Goal: Task Accomplishment & Management: Manage account settings

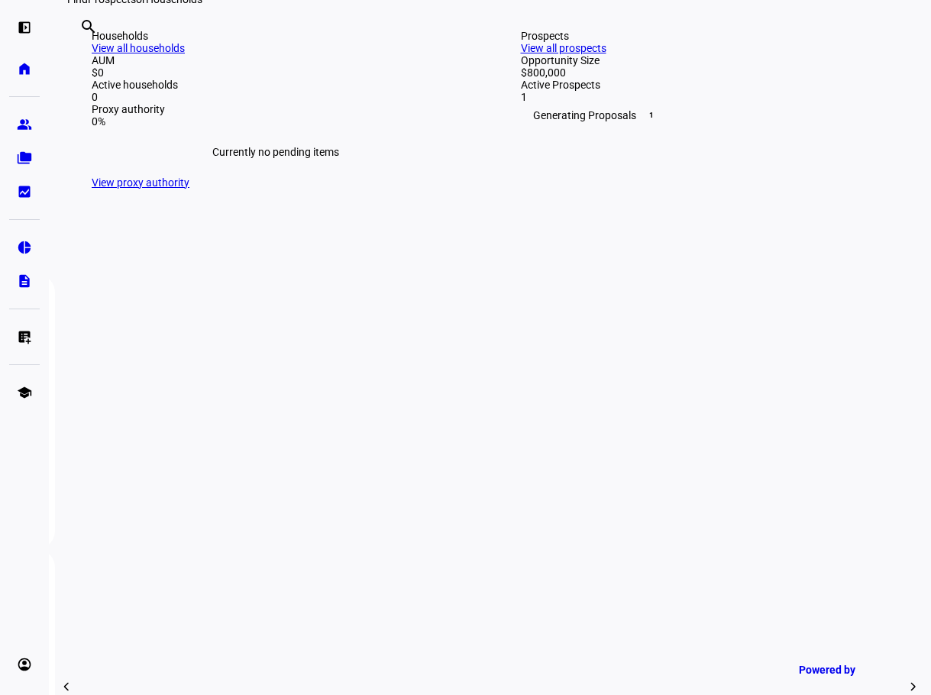
scroll to position [458, 0]
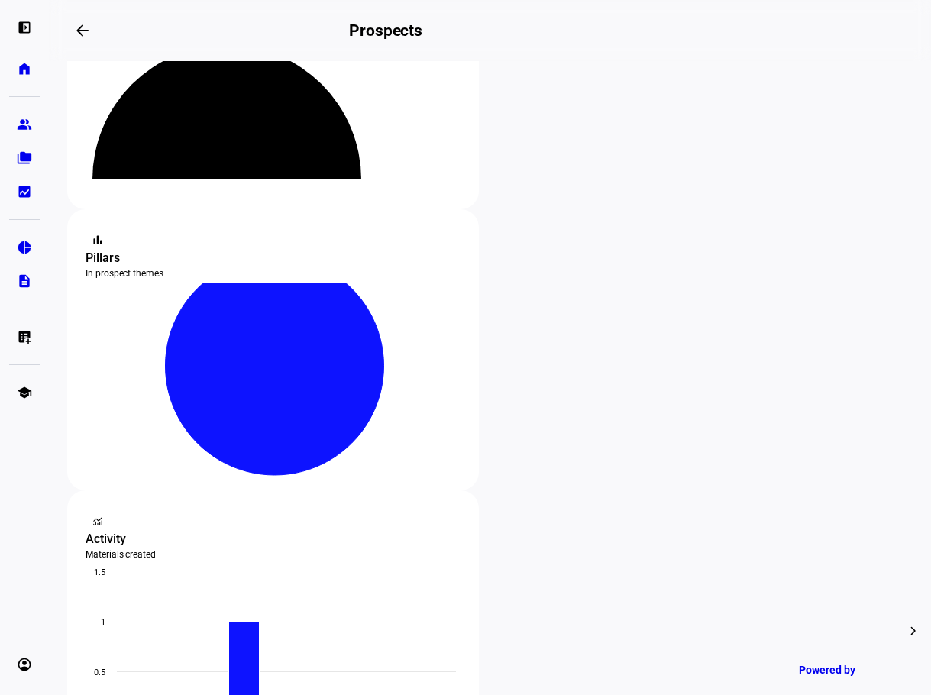
scroll to position [153, 0]
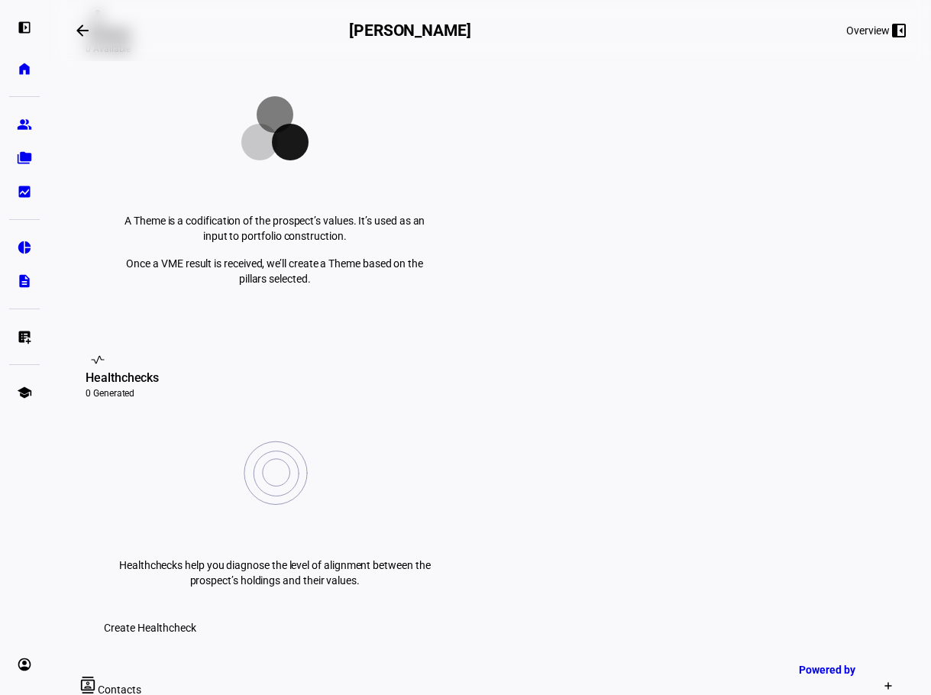
scroll to position [382, 0]
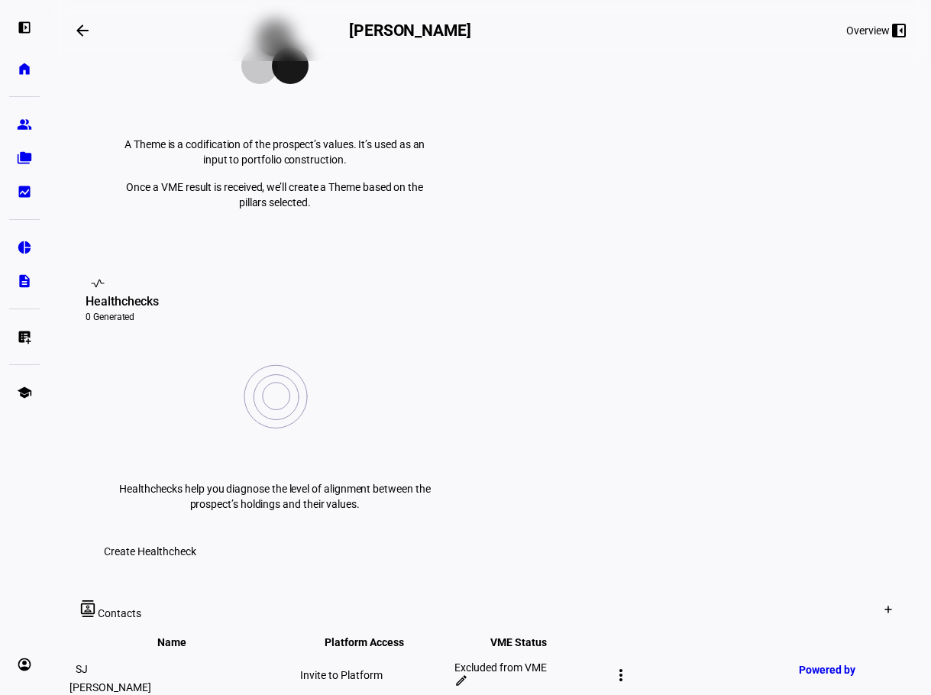
click at [630, 666] on mat-icon "more_vert" at bounding box center [621, 675] width 18 height 18
click at [789, 449] on div at bounding box center [465, 347] width 931 height 695
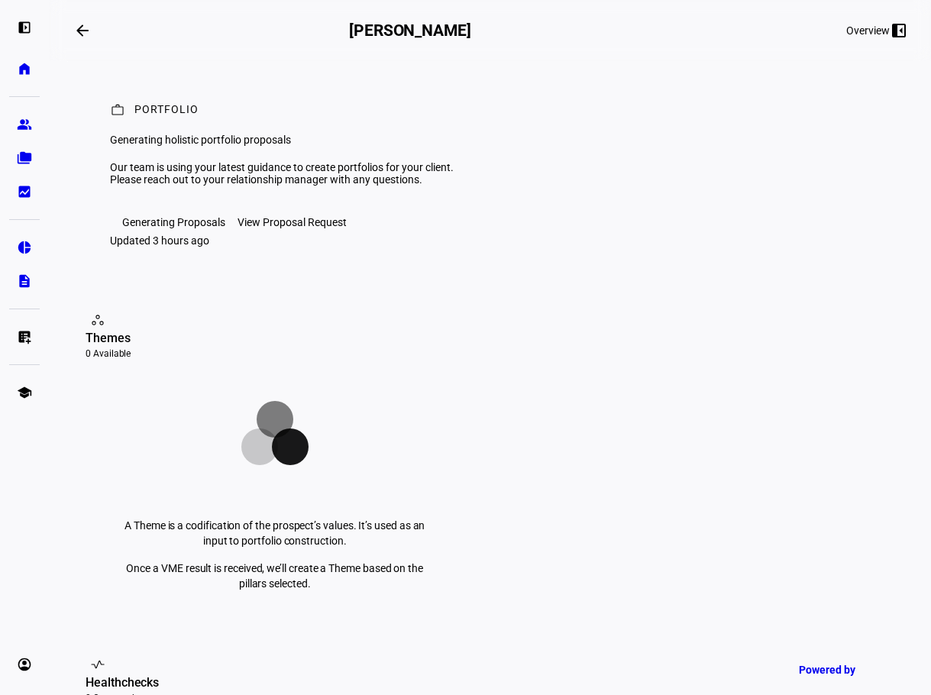
scroll to position [0, 0]
click at [306, 229] on div "View Proposal Request" at bounding box center [292, 223] width 109 height 12
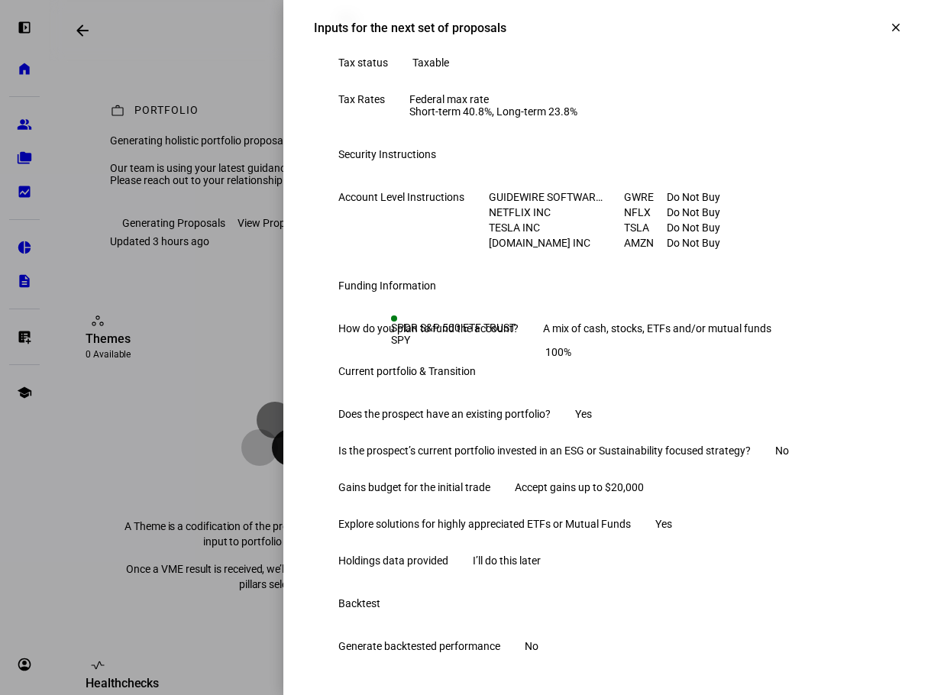
scroll to position [535, 0]
click at [889, 33] on mat-icon "clear" at bounding box center [896, 28] width 14 height 14
